Goal: Task Accomplishment & Management: Use online tool/utility

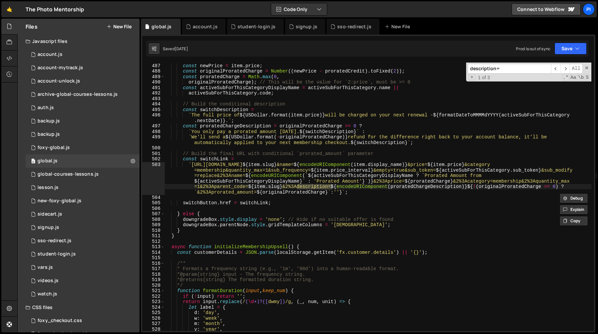
scroll to position [627, 0]
type textarea "`The full price of ${USDollar.format(item.price)} will be charged on your next …"
click at [373, 113] on div "const newPrice = item . price ; const originalProratedCharge = Number (( newPri…" at bounding box center [377, 196] width 427 height 279
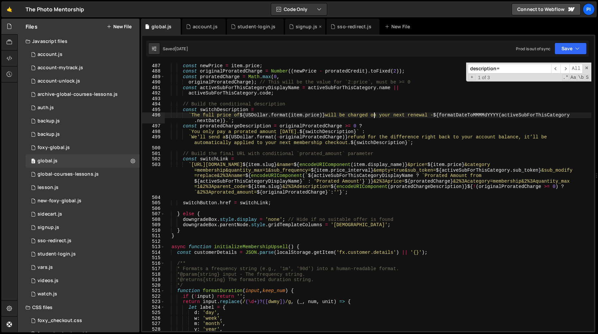
click at [298, 27] on div "signup.js" at bounding box center [307, 26] width 22 height 7
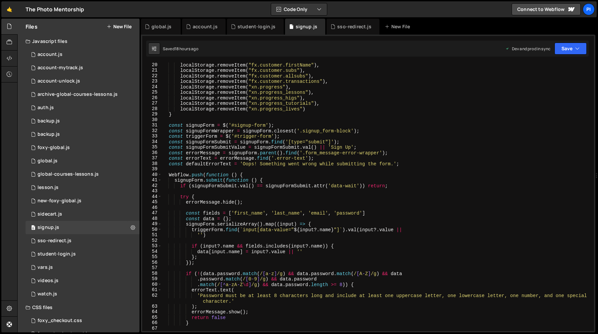
scroll to position [129, 0]
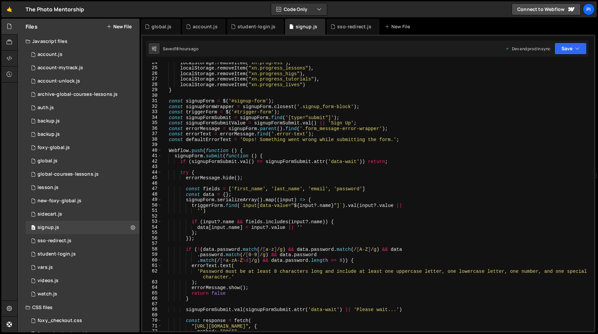
click at [174, 155] on div "localStorage . removeItem ( "xn.progress" ) , localStorage . removeItem ( "xn.p…" at bounding box center [377, 199] width 430 height 279
click at [188, 156] on div "localStorage . removeItem ( "xn.progress" ) , localStorage . removeItem ( "xn.p…" at bounding box center [377, 199] width 430 height 279
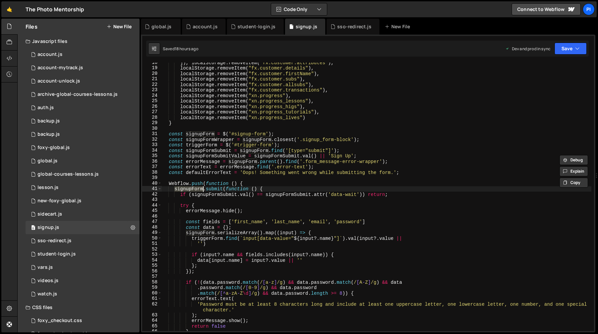
scroll to position [109, 0]
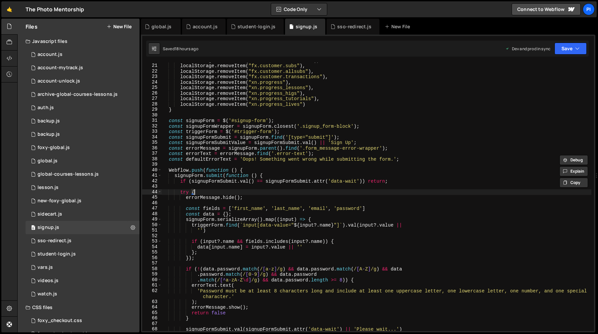
click at [296, 191] on div "localStorage . removeItem ( "fx.customer.firstName" ) , localStorage . removeIt…" at bounding box center [377, 196] width 430 height 279
type textarea "try {"
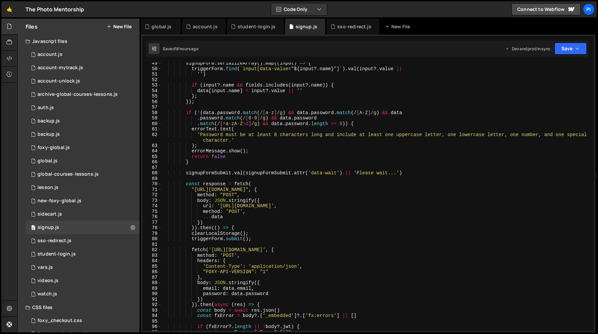
scroll to position [265, 0]
click at [11, 11] on link "🤙" at bounding box center [9, 9] width 16 height 16
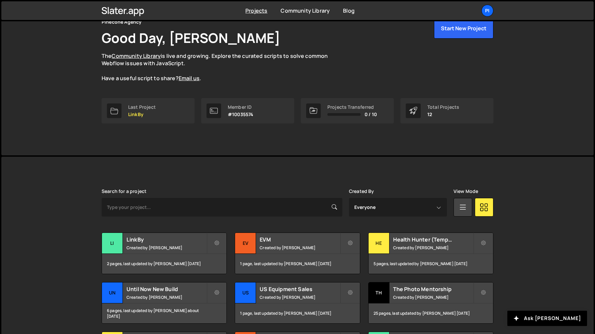
scroll to position [61, 0]
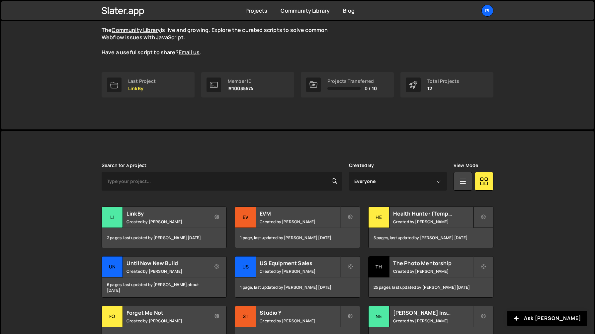
click at [485, 216] on icon at bounding box center [483, 217] width 5 height 7
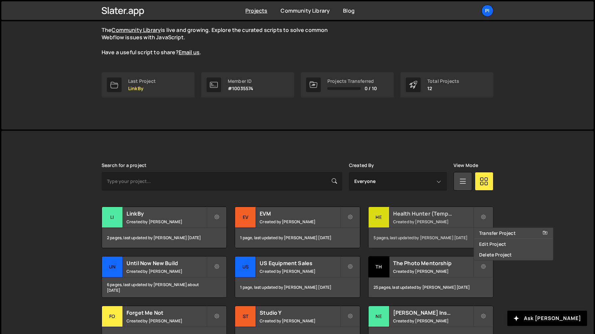
click at [444, 223] on small "Created by Richard Burles" at bounding box center [433, 222] width 80 height 6
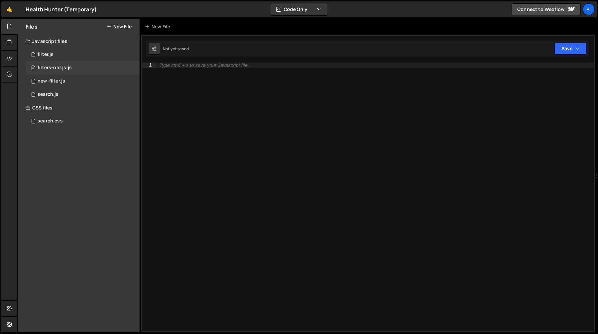
click at [126, 66] on div "0 filters-old.js.js 0" at bounding box center [83, 67] width 114 height 13
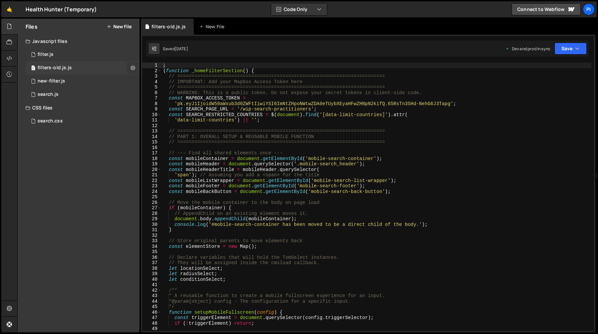
click at [131, 67] on icon at bounding box center [133, 67] width 5 height 6
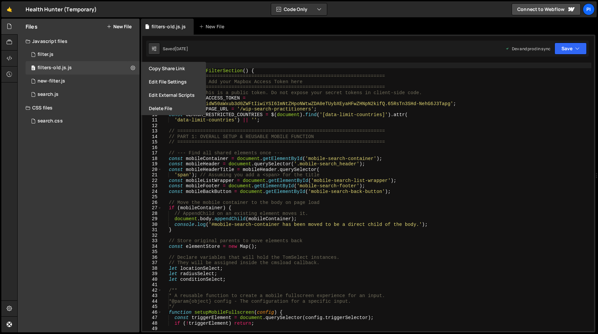
click at [274, 112] on div "; ( function _homeFilterSection ( ) { // ======================================…" at bounding box center [377, 201] width 430 height 279
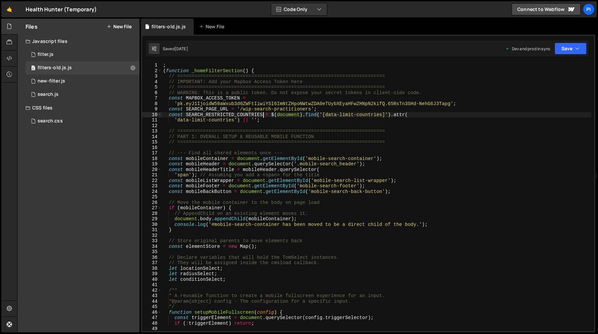
click at [263, 115] on div "; ( function _homeFilterSection ( ) { // ======================================…" at bounding box center [377, 201] width 430 height 279
type textarea "})();"
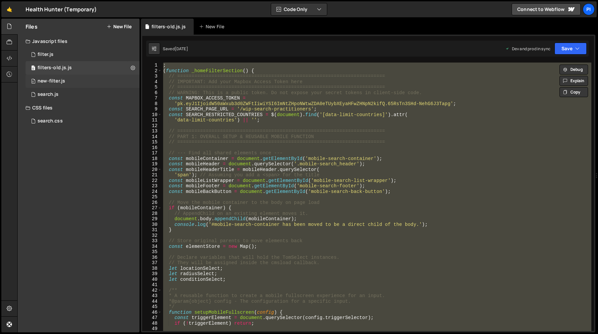
click at [58, 83] on div "new-filter.js" at bounding box center [52, 81] width 28 height 6
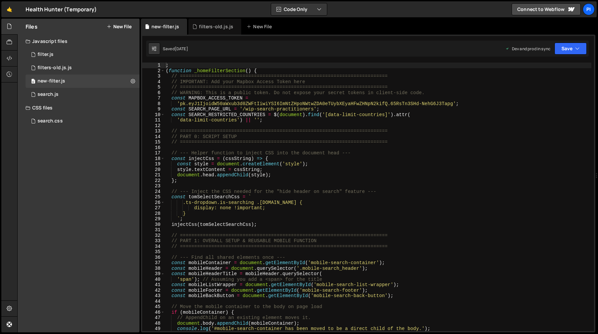
drag, startPoint x: 229, startPoint y: 90, endPoint x: 235, endPoint y: 93, distance: 6.5
click at [235, 93] on div "; ( function _homeFilterSection ( ) { // ======================================…" at bounding box center [377, 201] width 427 height 279
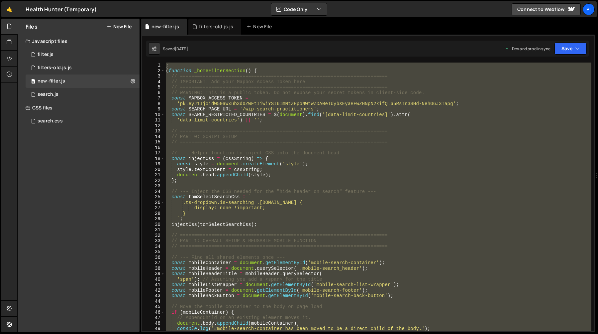
type textarea "})();"
click at [66, 123] on div "search.css 0" at bounding box center [83, 120] width 114 height 13
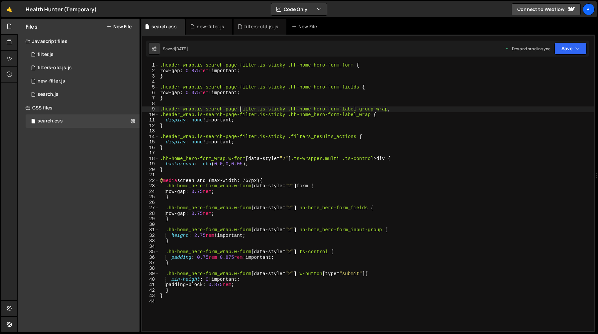
click at [241, 110] on div ".header_wrap.is-search-page-filter.is-sticky .hh-home_hero-form_form { row-gap …" at bounding box center [376, 201] width 435 height 279
type textarea "}"
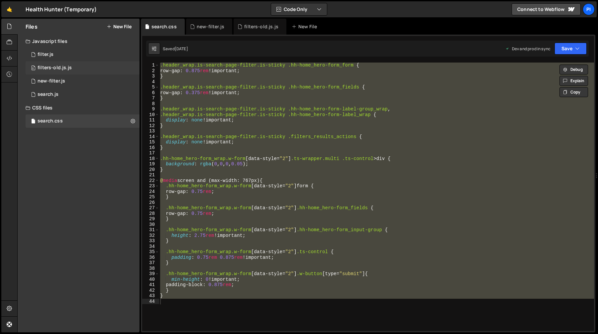
click at [132, 70] on div "0 filters-old.js.js 0" at bounding box center [83, 67] width 114 height 13
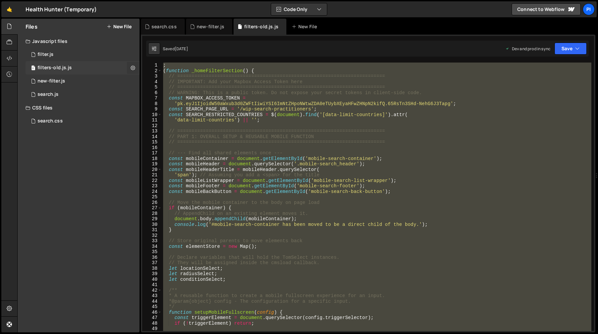
click at [133, 68] on icon at bounding box center [133, 67] width 5 height 6
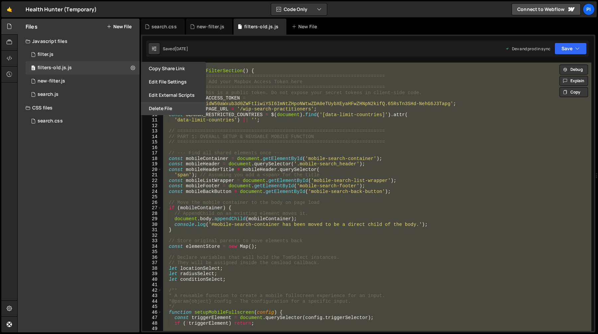
click at [158, 107] on button "Delete File" at bounding box center [173, 108] width 65 height 13
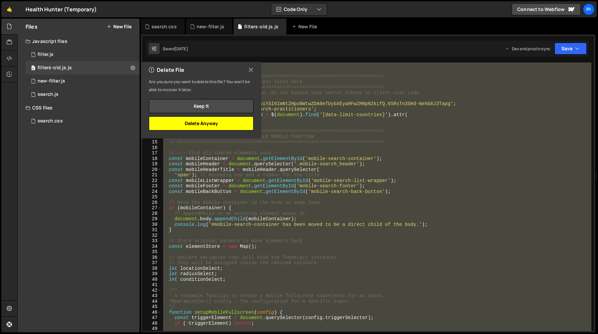
click at [201, 124] on button "Delete Anyway" at bounding box center [201, 123] width 105 height 14
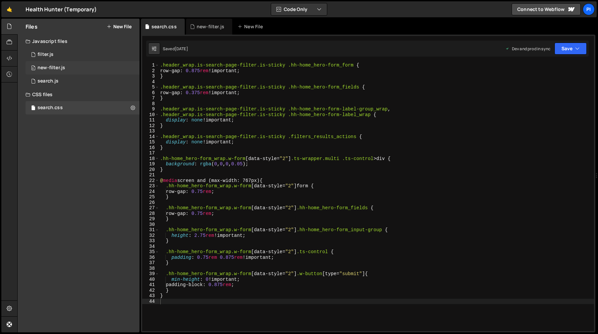
click at [129, 66] on div "0 new-filter.js 0" at bounding box center [83, 67] width 114 height 13
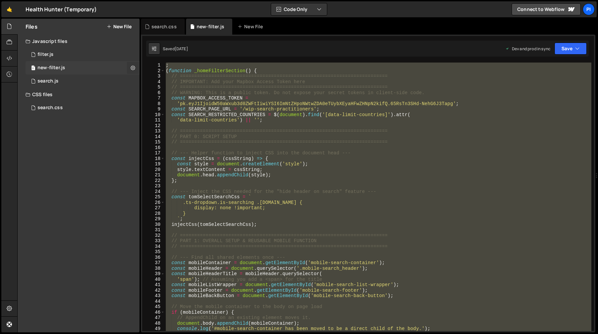
click at [135, 67] on icon at bounding box center [133, 67] width 5 height 6
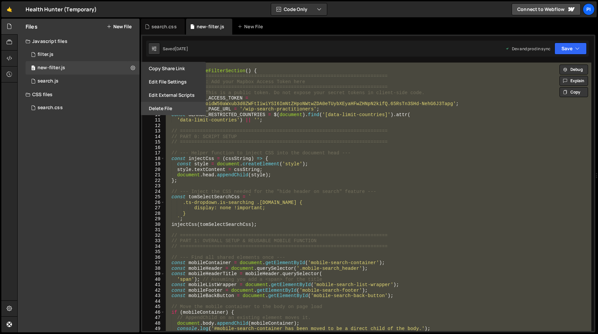
click at [181, 106] on button "Delete File" at bounding box center [173, 108] width 65 height 13
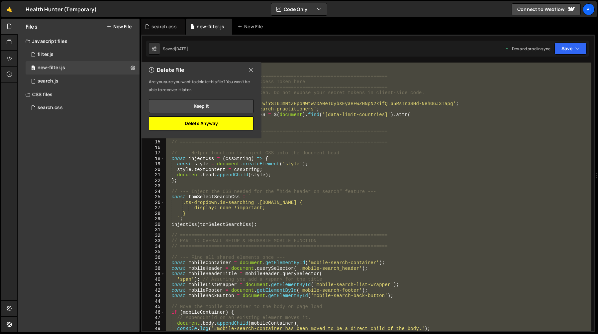
click at [222, 124] on button "Delete Anyway" at bounding box center [201, 123] width 105 height 14
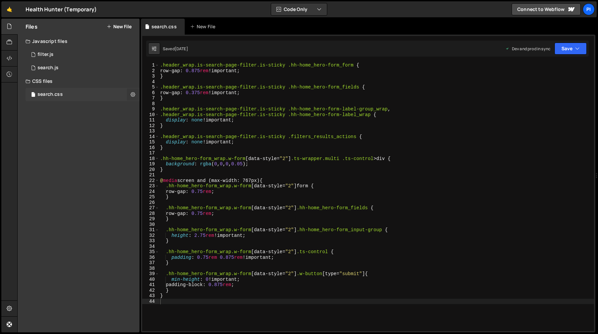
click at [132, 95] on icon at bounding box center [133, 94] width 5 height 6
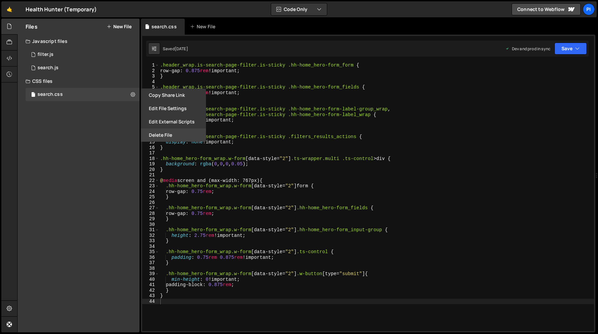
click at [158, 133] on button "Delete File" at bounding box center [173, 134] width 65 height 13
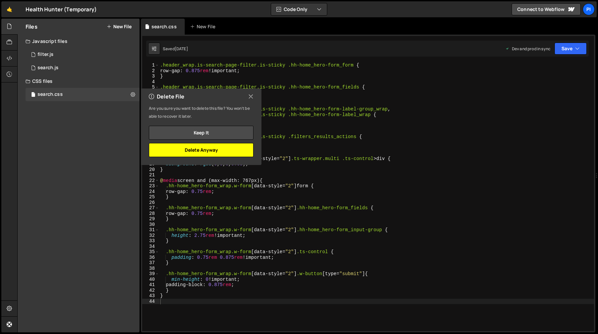
click at [223, 151] on button "Delete Anyway" at bounding box center [201, 150] width 105 height 14
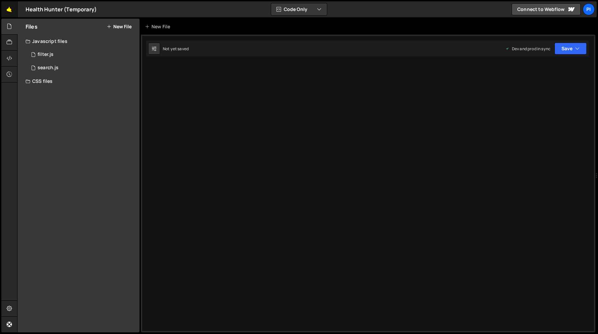
click at [9, 8] on link "🤙" at bounding box center [9, 9] width 16 height 16
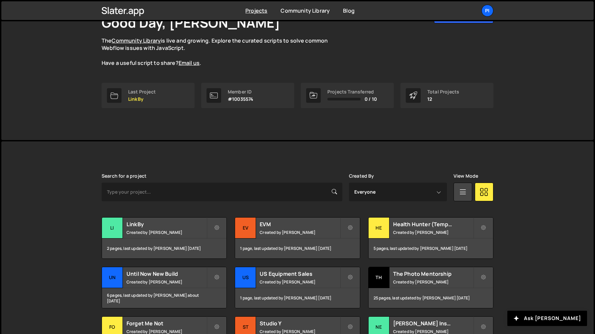
scroll to position [76, 0]
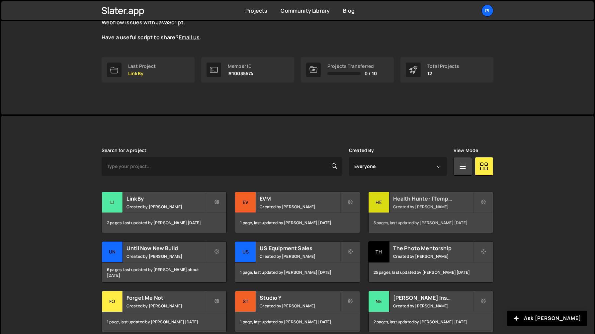
click at [443, 204] on small "Created by [PERSON_NAME]" at bounding box center [433, 207] width 80 height 6
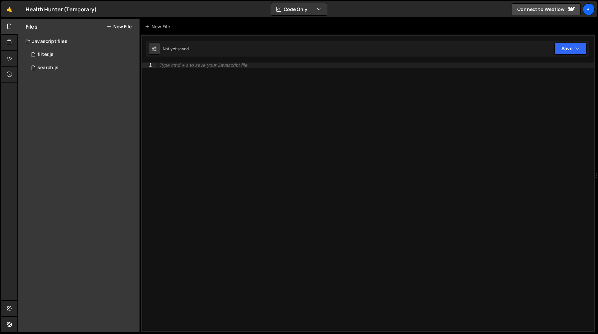
click at [76, 11] on div "Health Hunter (Temporary) ⚠️ Code is being edited in another browser" at bounding box center [61, 9] width 71 height 8
click at [108, 10] on div "🤙 Health Hunter (Temporary) ⚠️ Code is being edited in another browser Code Onl…" at bounding box center [298, 9] width 595 height 16
click at [87, 10] on div "Health Hunter (Temporary) ⚠️ Code is being edited in another browser" at bounding box center [61, 9] width 71 height 8
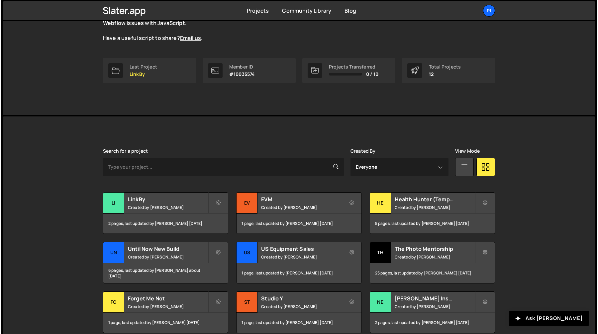
scroll to position [76, 0]
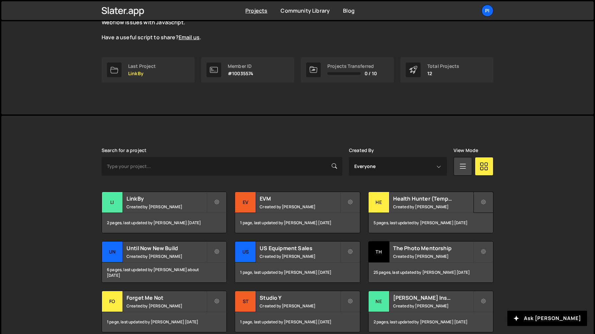
click at [483, 201] on icon at bounding box center [483, 202] width 5 height 7
click at [509, 226] on link "Edit Project" at bounding box center [513, 229] width 79 height 11
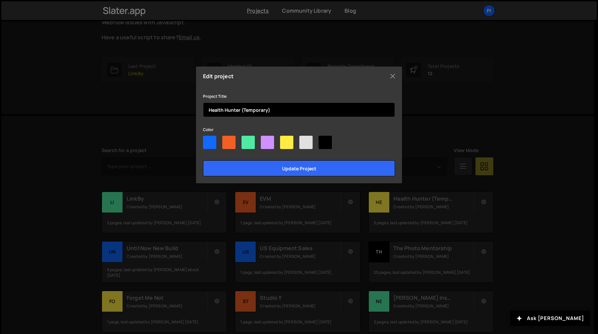
click at [277, 109] on input "Health Hunter (Temporary)" at bounding box center [299, 109] width 192 height 15
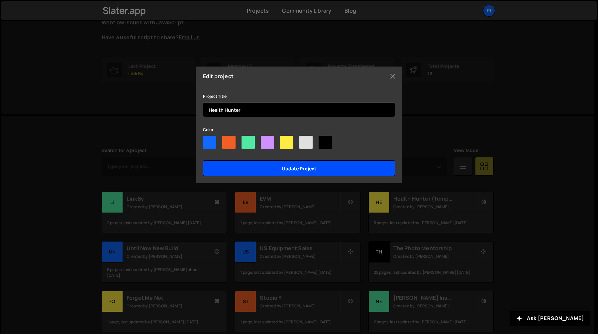
type input "Health Hunter"
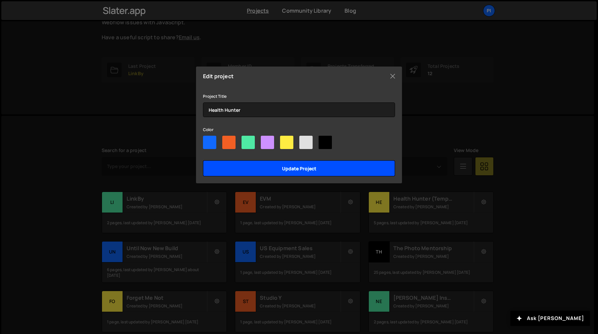
click at [297, 169] on input "Update project" at bounding box center [299, 168] width 192 height 16
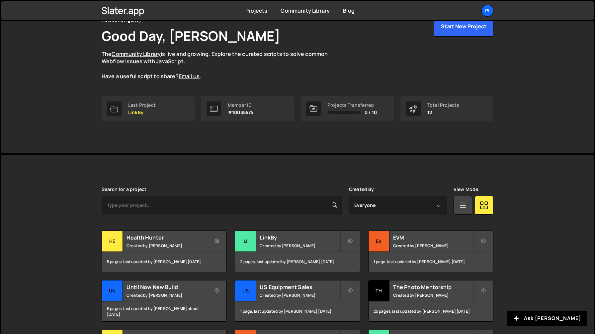
scroll to position [51, 0]
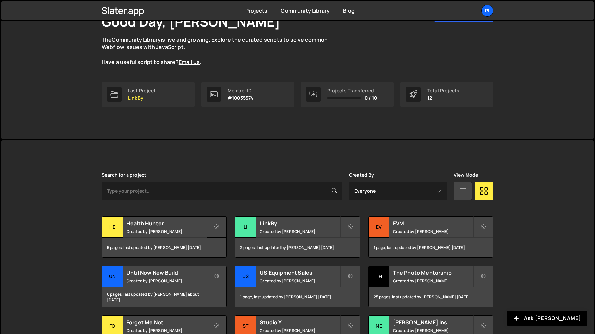
click at [216, 227] on icon at bounding box center [217, 226] width 5 height 7
click at [170, 226] on h2 "Health Hunter" at bounding box center [167, 222] width 80 height 7
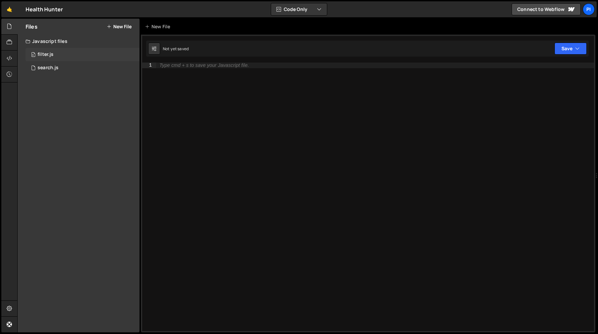
click at [72, 51] on div "0 filter.js 0" at bounding box center [83, 54] width 114 height 13
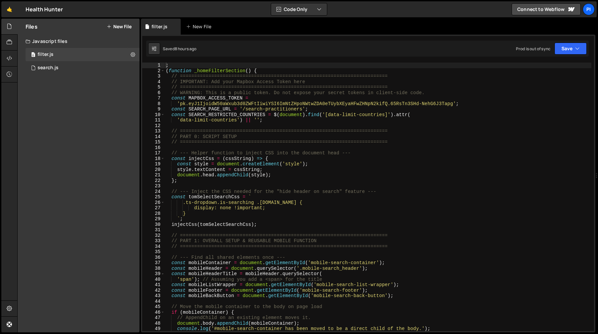
click at [210, 85] on div "; ( function _homeFilterSection ( ) { // ======================================…" at bounding box center [377, 201] width 427 height 279
type textarea "})();"
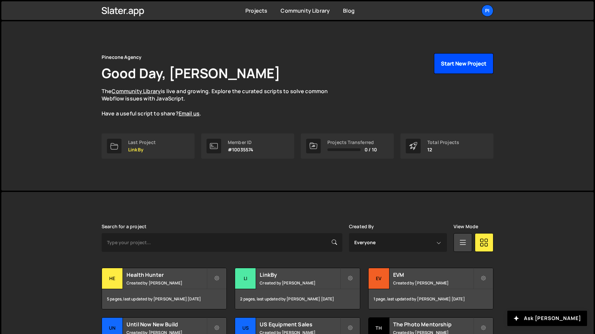
click at [454, 68] on button "Start New Project" at bounding box center [463, 63] width 59 height 21
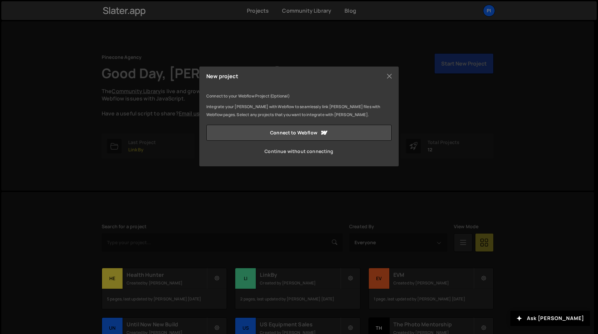
click at [282, 153] on link "Continue without connecting" at bounding box center [298, 151] width 185 height 16
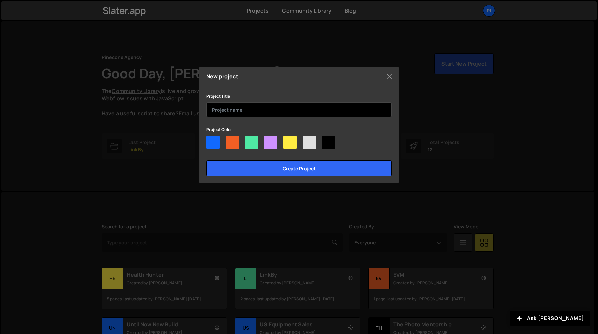
click at [239, 115] on input "text" at bounding box center [298, 109] width 185 height 15
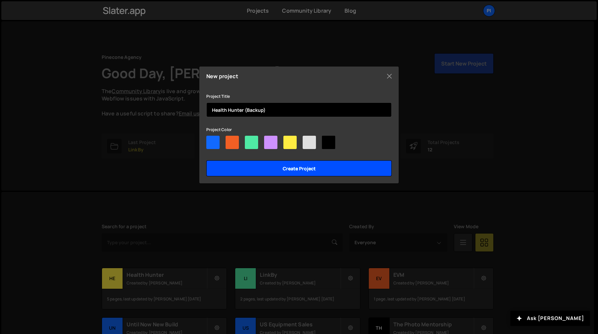
type input "Health Hunter (Backup)"
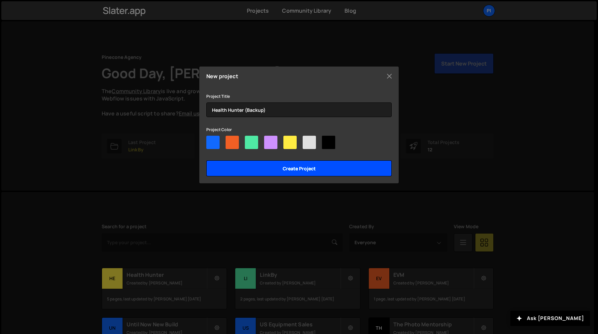
click at [261, 164] on input "Create project" at bounding box center [298, 168] width 185 height 16
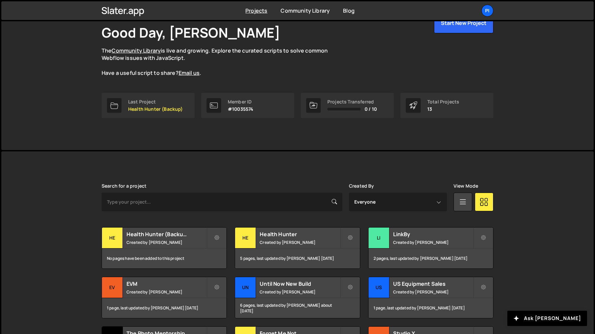
scroll to position [56, 0]
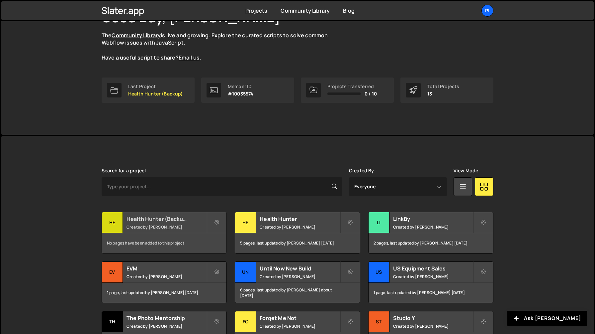
click at [176, 230] on div "Health Hunter (Backup) Created by [PERSON_NAME]" at bounding box center [164, 222] width 125 height 21
click at [275, 222] on h2 "Health Hunter" at bounding box center [300, 218] width 80 height 7
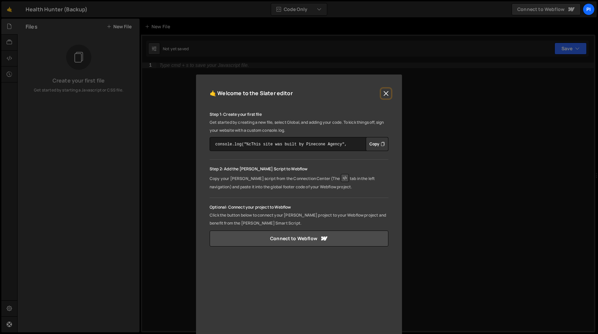
click at [386, 92] on button "Close" at bounding box center [386, 93] width 10 height 10
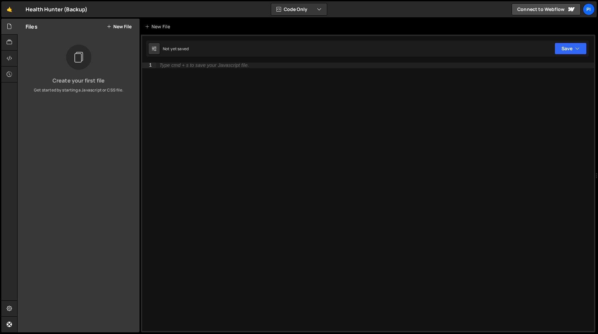
click at [117, 26] on button "New File" at bounding box center [119, 26] width 25 height 5
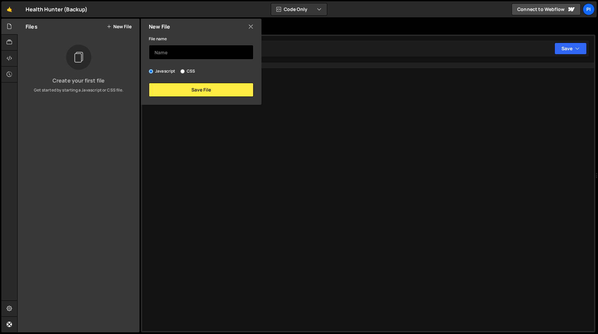
click at [192, 50] on input "text" at bounding box center [201, 52] width 105 height 15
type input "filter"
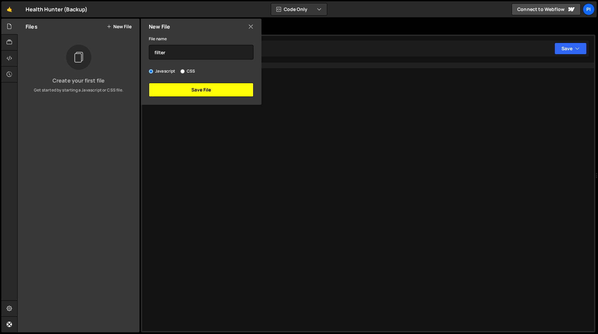
click at [217, 89] on button "Save File" at bounding box center [201, 90] width 105 height 14
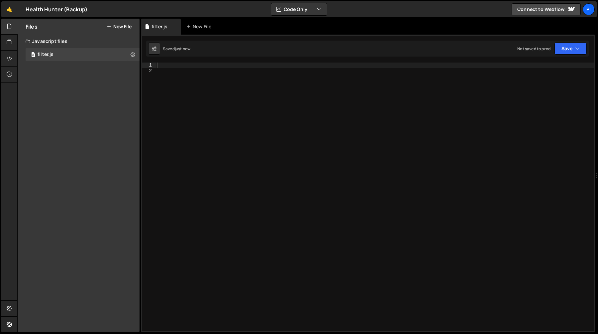
click at [180, 81] on div at bounding box center [375, 201] width 438 height 279
paste textarea "})();"
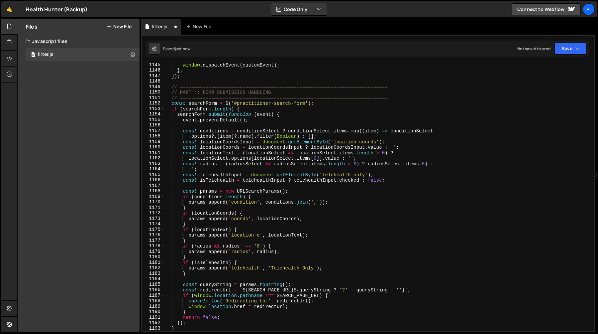
type textarea "})();"
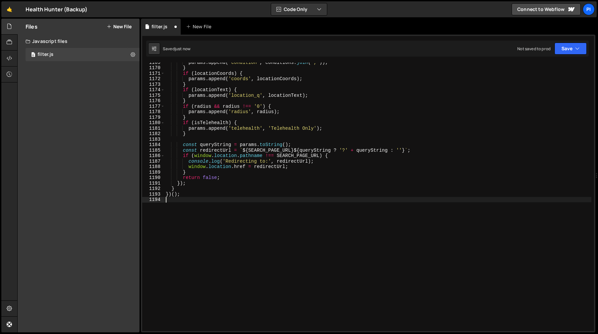
scroll to position [6488, 0]
click at [108, 27] on icon at bounding box center [109, 26] width 5 height 5
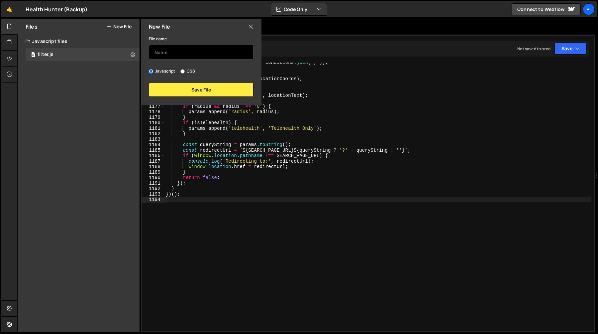
click at [174, 53] on input "text" at bounding box center [201, 52] width 105 height 15
type input "search"
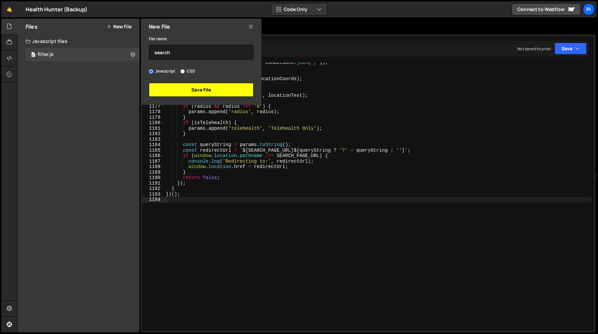
click at [210, 89] on button "Save File" at bounding box center [201, 90] width 105 height 14
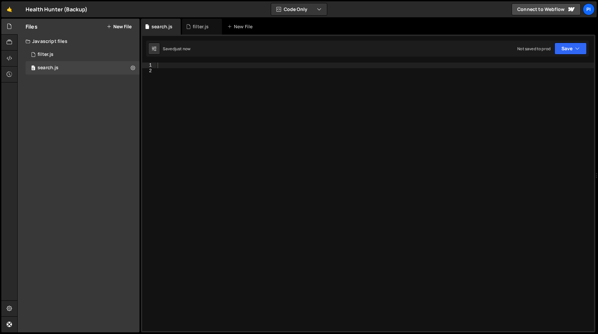
click at [223, 102] on div at bounding box center [375, 201] width 438 height 279
paste textarea "})"
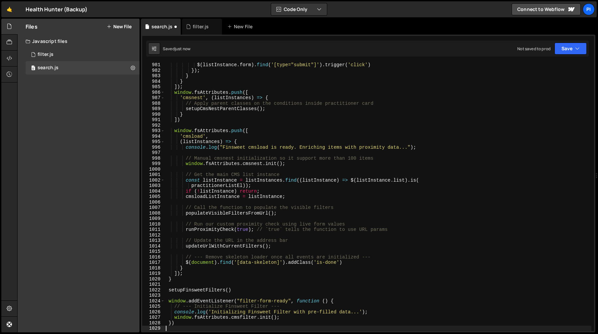
scroll to position [5372, 0]
type textarea "})"
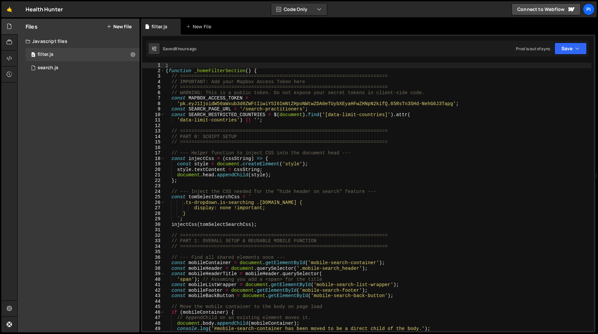
click at [218, 92] on div "; ( function _homeFilterSection ( ) { // ======================================…" at bounding box center [377, 201] width 427 height 279
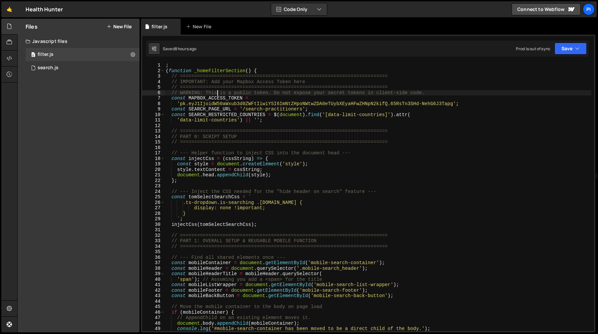
type textarea "})();"
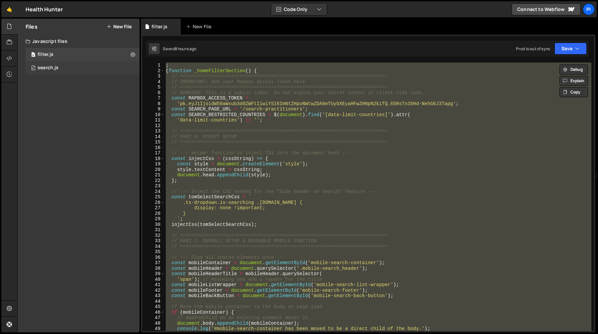
click at [84, 65] on div "0 search.js 0" at bounding box center [83, 67] width 114 height 13
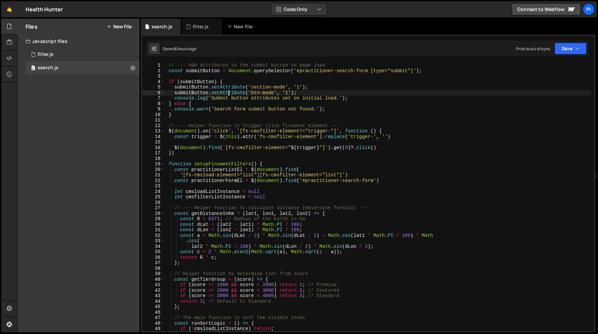
click at [229, 93] on div "// --- Add attributes to the submit button on page load const submitButton = do…" at bounding box center [377, 201] width 427 height 279
type textarea "})"
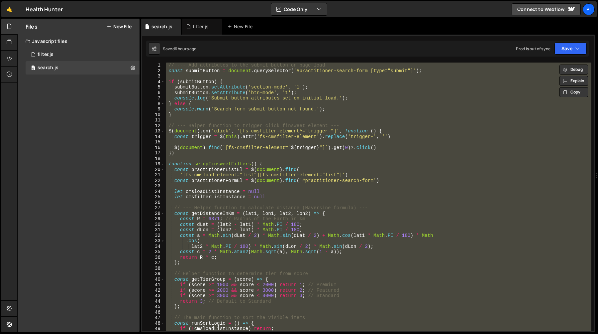
scroll to position [1822, 0]
